Goal: Task Accomplishment & Management: Complete application form

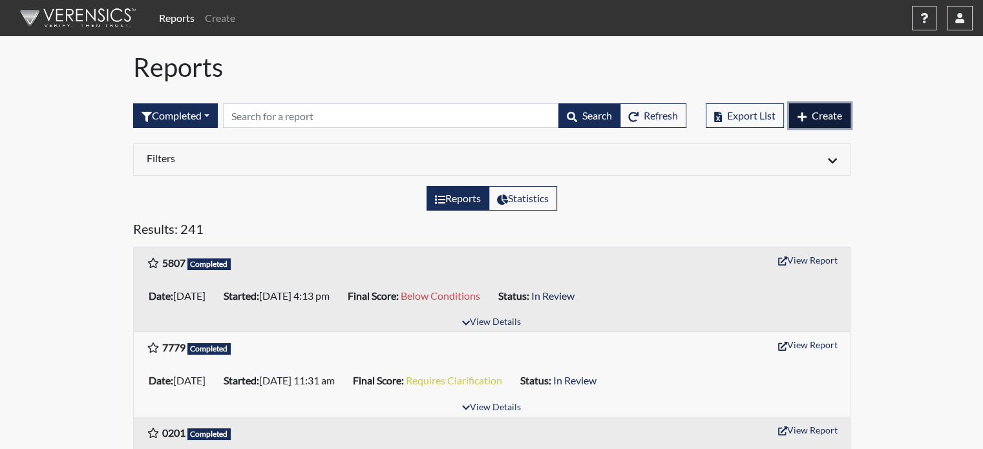
click at [839, 123] on button "Create" at bounding box center [819, 115] width 61 height 25
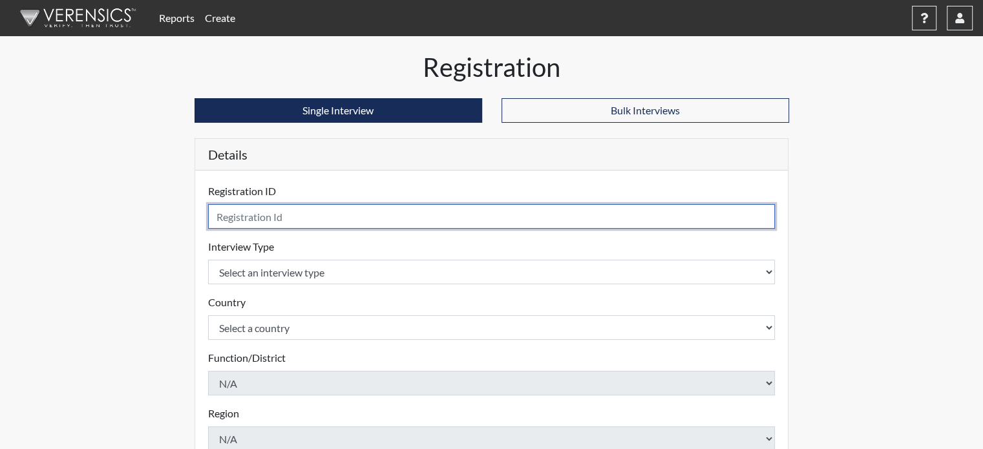
click at [295, 224] on input "text" at bounding box center [491, 216] width 567 height 25
type input "2658"
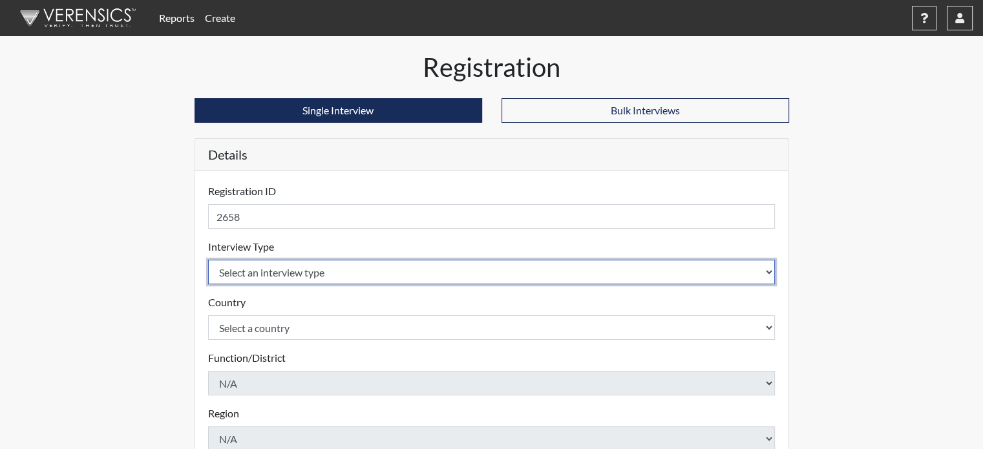
click at [295, 269] on select "Select an interview type Pre-Employment" at bounding box center [491, 272] width 567 height 25
select select "c2470aee-a530-11ea-a930-026c882af335"
click at [208, 260] on select "Select an interview type Pre-Employment" at bounding box center [491, 272] width 567 height 25
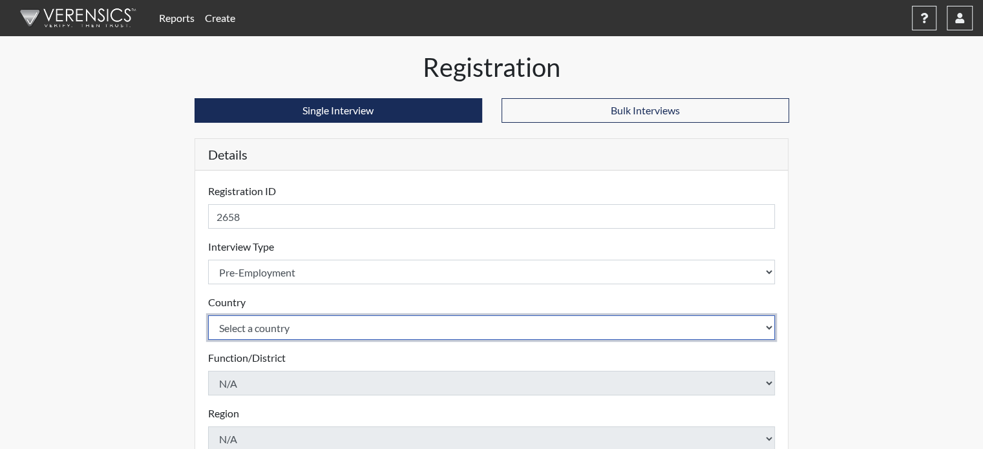
click at [279, 336] on select "Select a country [GEOGRAPHIC_DATA] [GEOGRAPHIC_DATA]" at bounding box center [491, 327] width 567 height 25
select select "united-states-of-[GEOGRAPHIC_DATA]"
click at [208, 315] on select "Select a country [GEOGRAPHIC_DATA] [GEOGRAPHIC_DATA]" at bounding box center [491, 327] width 567 height 25
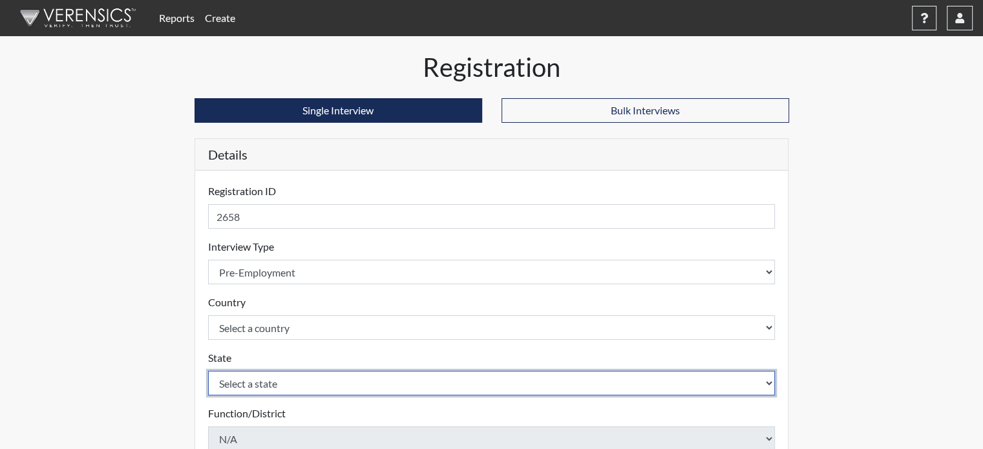
click at [271, 379] on select "Select a state [US_STATE] [US_STATE] [US_STATE] [US_STATE] [US_STATE] [US_STATE…" at bounding box center [491, 383] width 567 height 25
select select "CT"
click at [208, 371] on select "Select a state [US_STATE] [US_STATE] [US_STATE] [US_STATE] [US_STATE] [US_STATE…" at bounding box center [491, 383] width 567 height 25
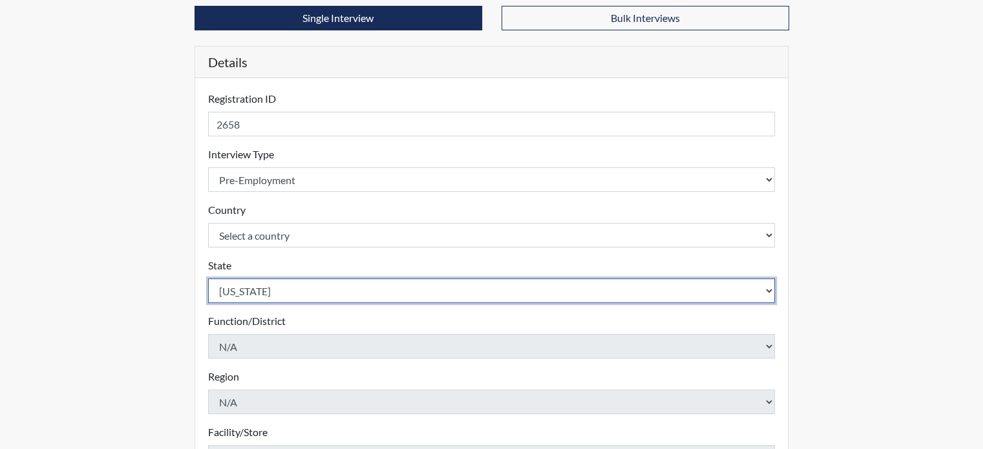
scroll to position [332, 0]
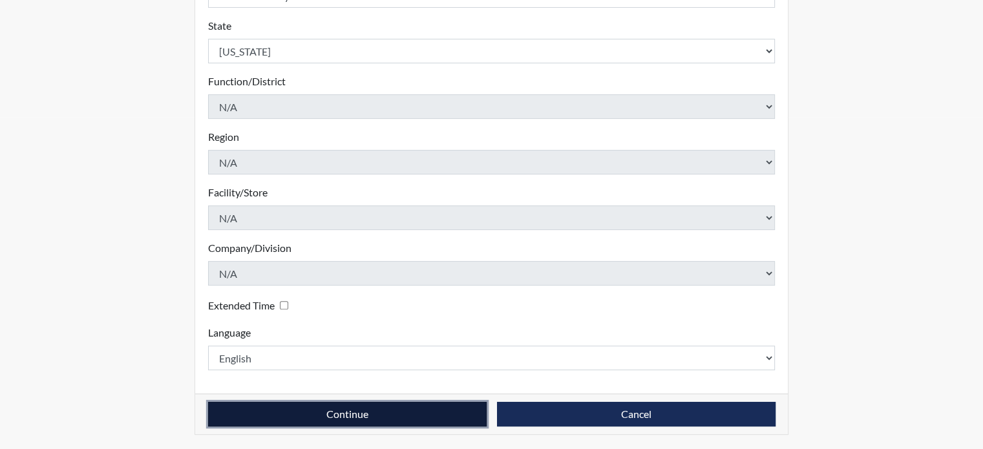
click at [413, 404] on button "Continue" at bounding box center [347, 414] width 279 height 25
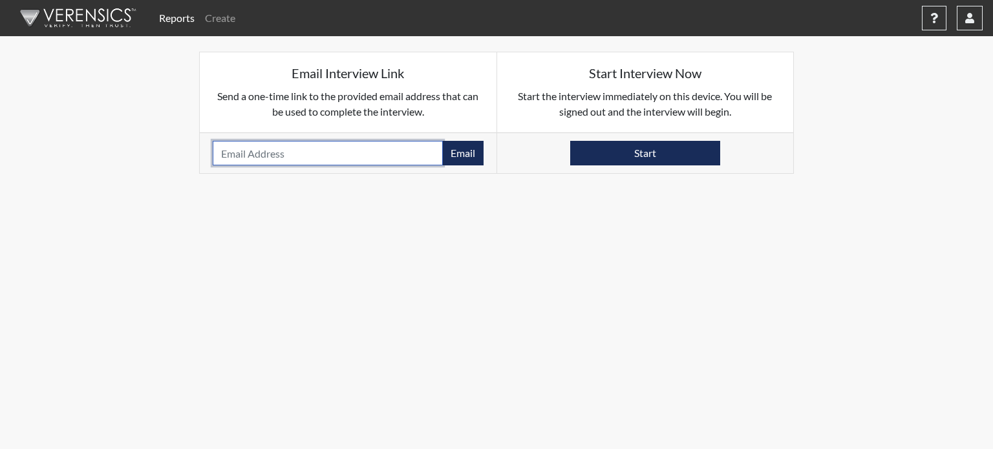
drag, startPoint x: 325, startPoint y: 162, endPoint x: 361, endPoint y: 74, distance: 95.0
click at [326, 161] on input "email" at bounding box center [328, 153] width 230 height 25
click at [338, 152] on input "email" at bounding box center [328, 153] width 230 height 25
paste input "[EMAIL_ADDRESS][DOMAIN_NAME]"
type input "[EMAIL_ADDRESS][DOMAIN_NAME]"
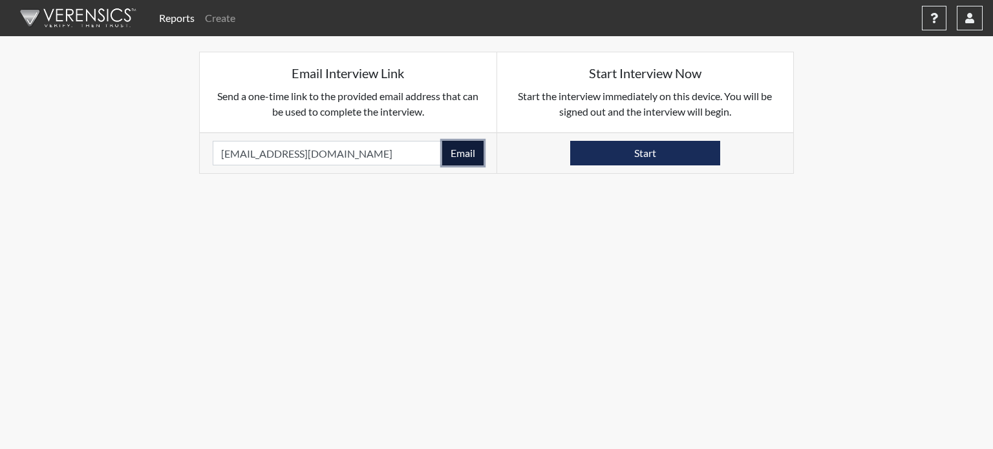
click at [476, 152] on button "Email" at bounding box center [462, 153] width 41 height 25
